Goal: Task Accomplishment & Management: Manage account settings

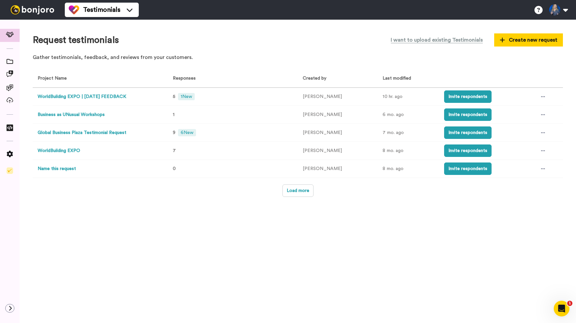
click at [87, 94] on button "WorldBuilding EXPO | [DATE] FEEDBACK" at bounding box center [82, 96] width 89 height 7
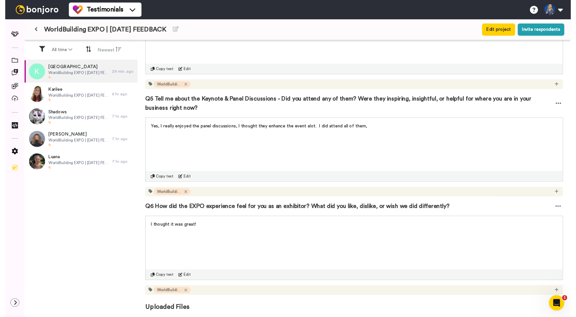
scroll to position [454, 0]
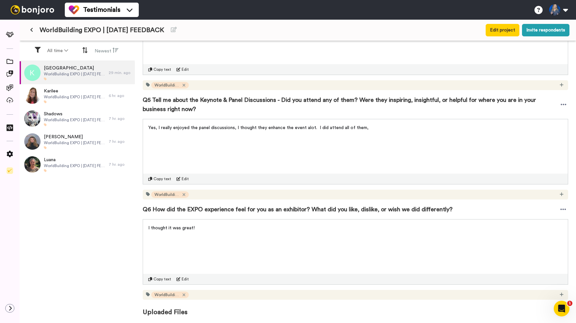
click at [295, 230] on p "I thought it was great!" at bounding box center [355, 228] width 415 height 7
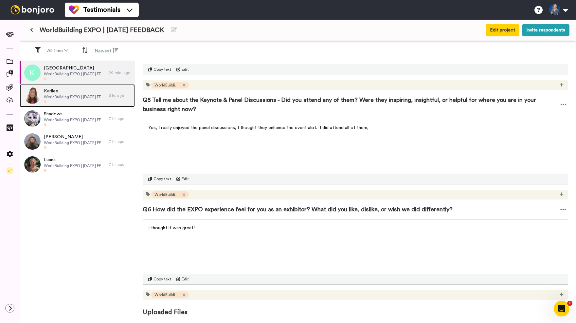
click at [62, 94] on span "Karilee" at bounding box center [75, 91] width 62 height 7
